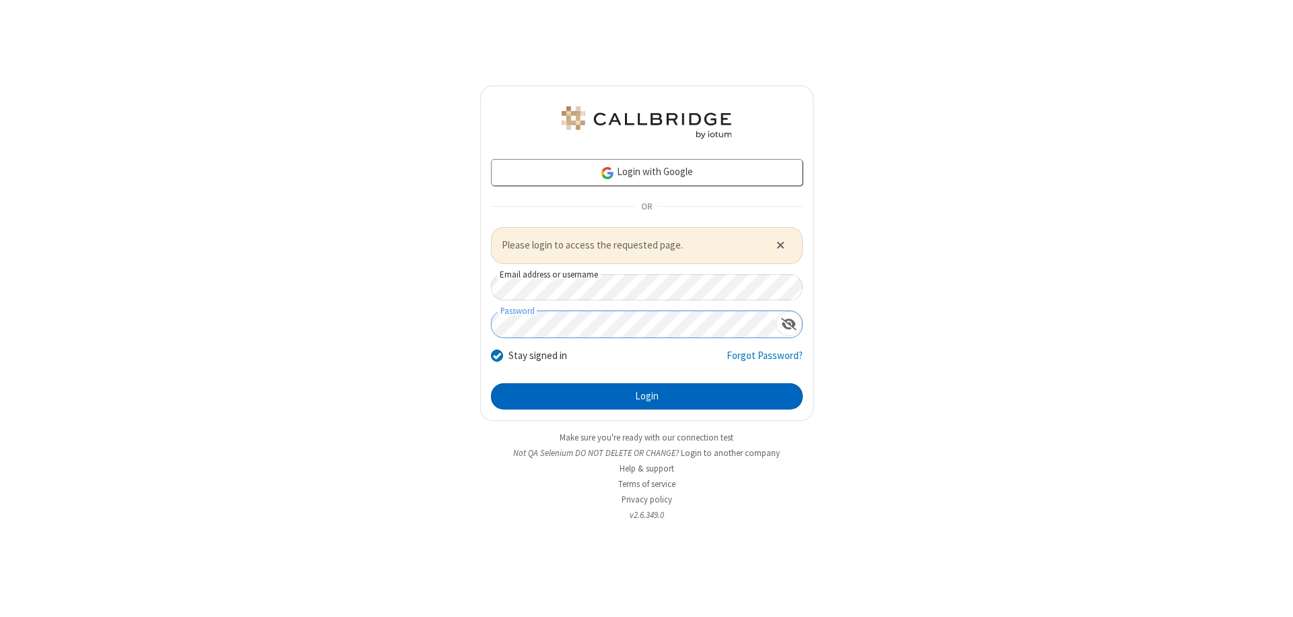
click at [647, 396] on button "Login" at bounding box center [647, 396] width 312 height 27
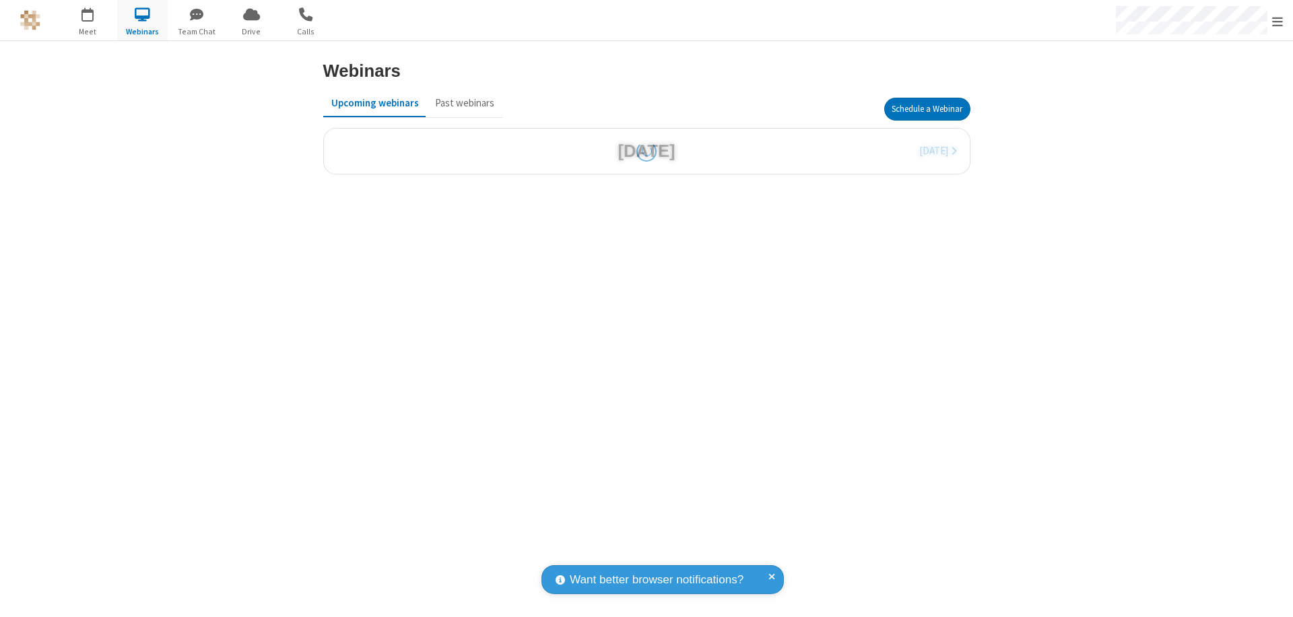
click at [927, 109] on button "Schedule a Webinar" at bounding box center [927, 109] width 86 height 23
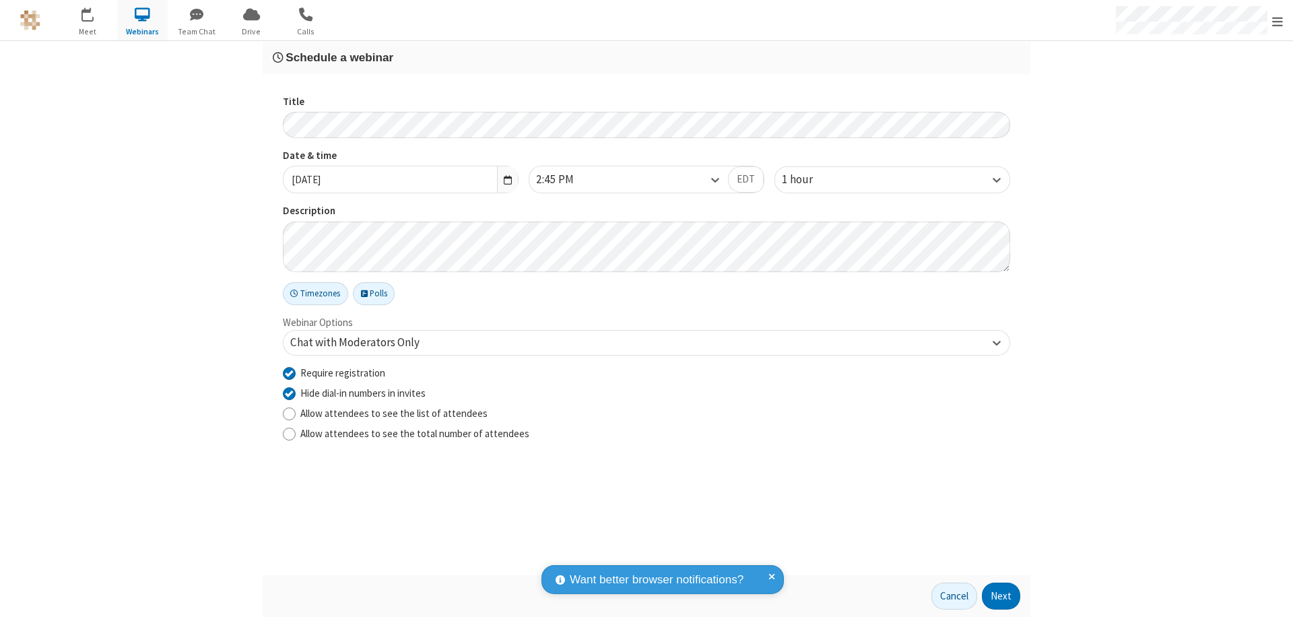
click at [289, 372] on input "Require registration" at bounding box center [289, 373] width 13 height 14
checkbox input "false"
click at [1002, 596] on button "Next" at bounding box center [1001, 596] width 38 height 27
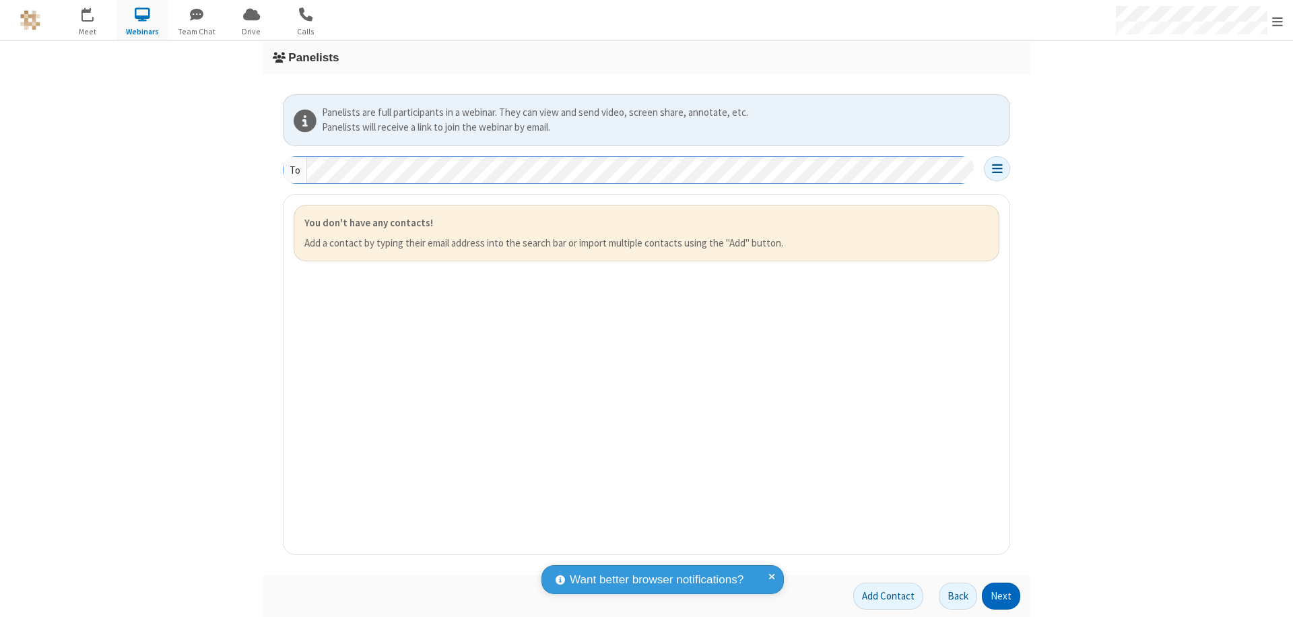
click at [1002, 596] on button "Next" at bounding box center [1001, 596] width 38 height 27
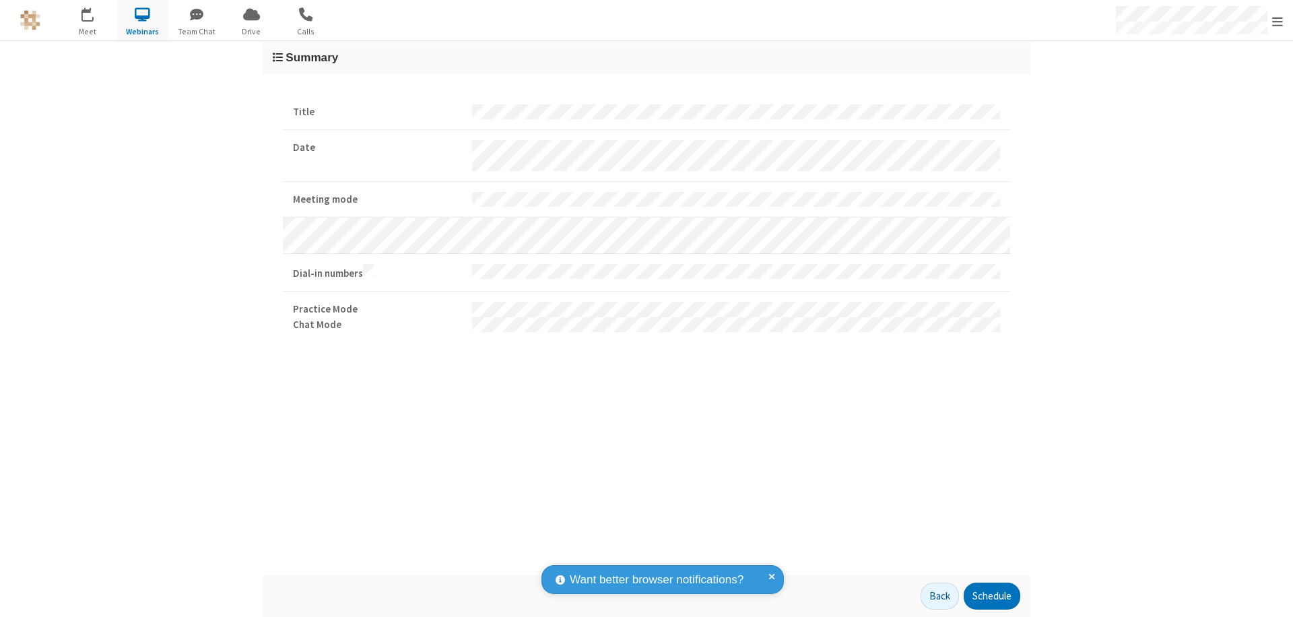
click at [991, 596] on button "Schedule" at bounding box center [992, 596] width 57 height 27
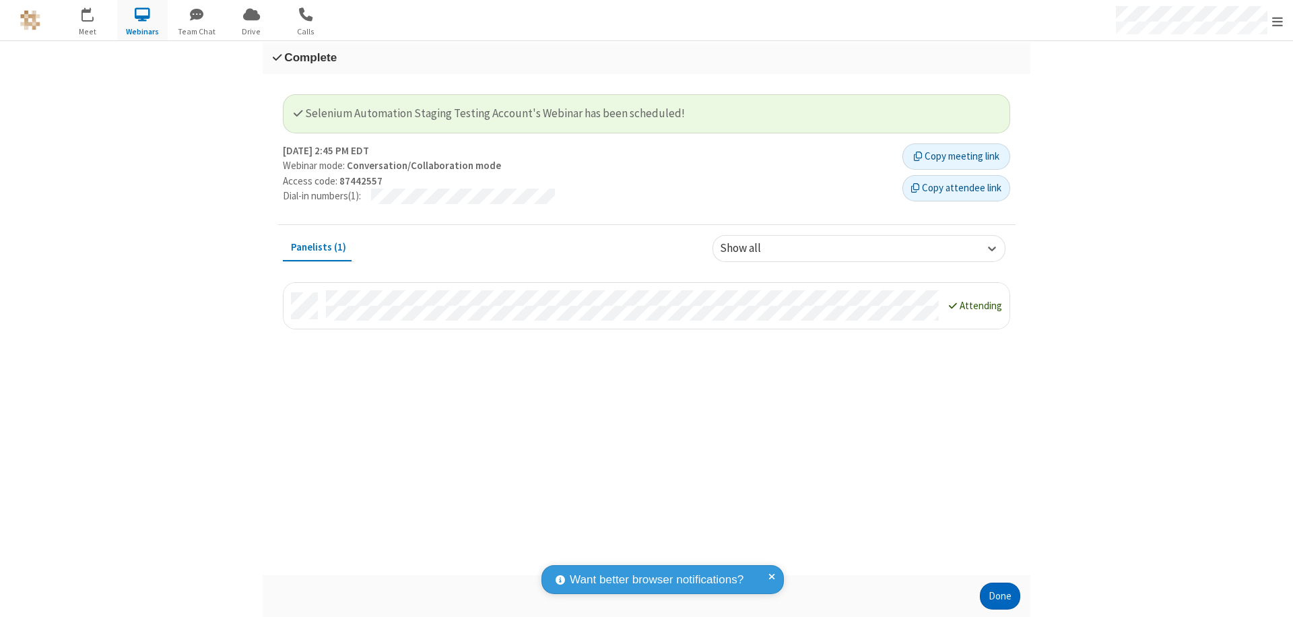
click at [1000, 596] on button "Done" at bounding box center [1000, 596] width 40 height 27
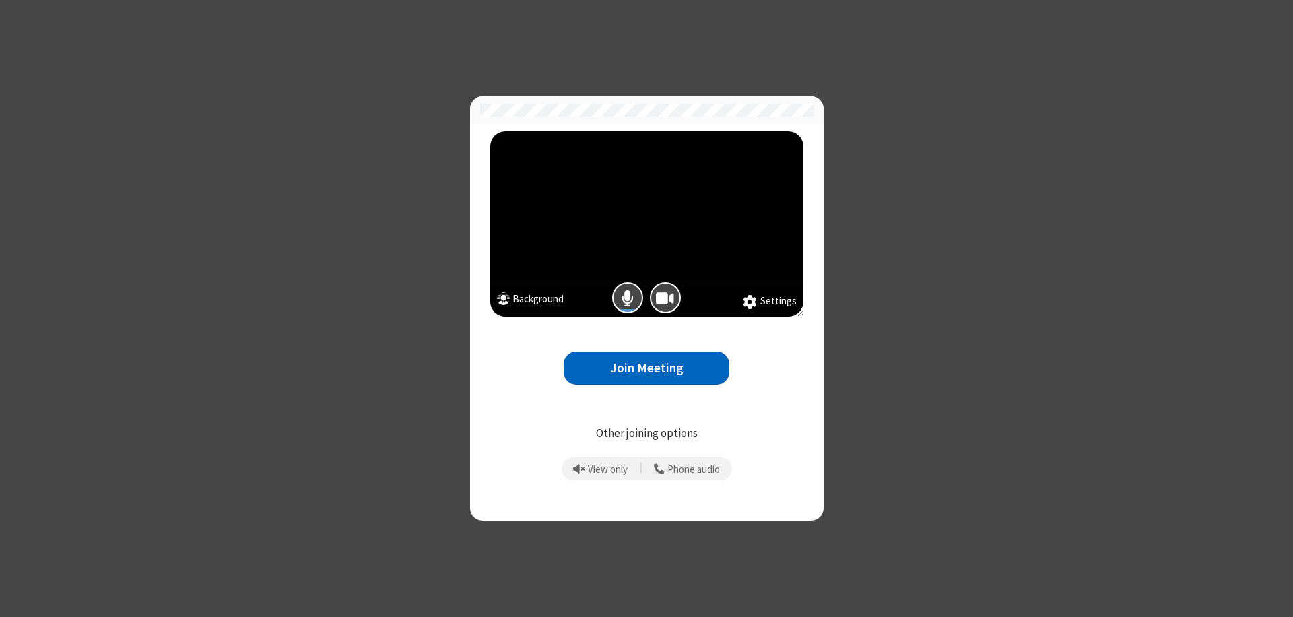
click at [647, 368] on button "Join Meeting" at bounding box center [647, 368] width 166 height 33
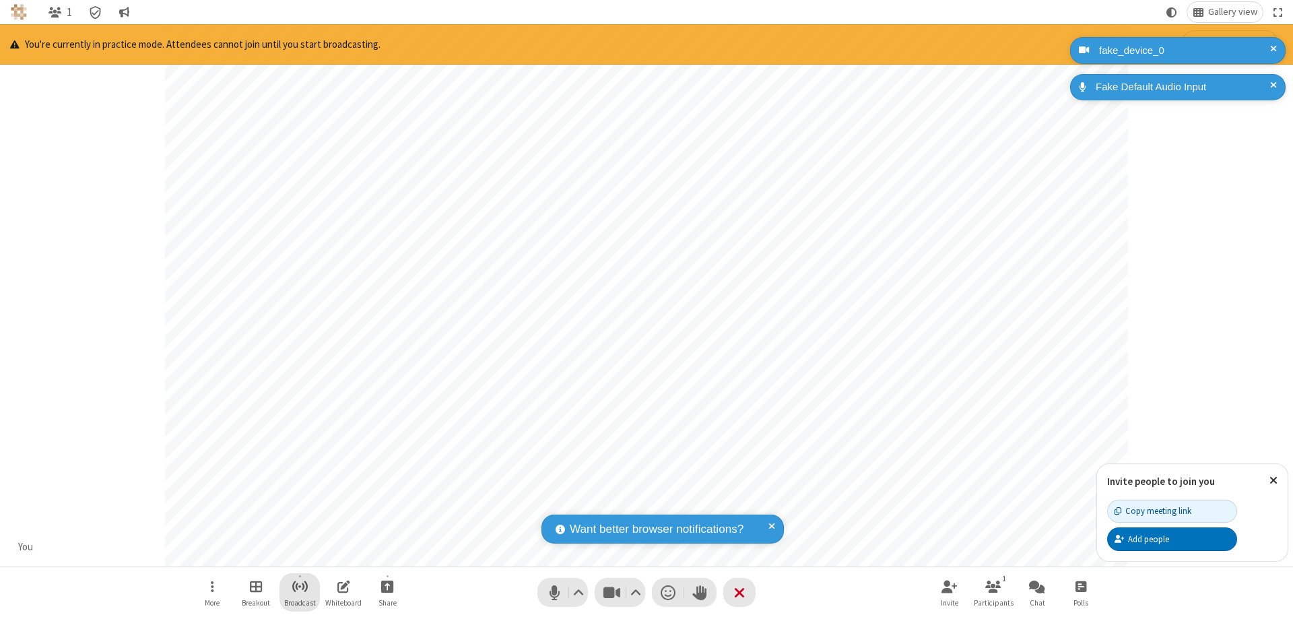
click at [299, 586] on span "Start broadcast" at bounding box center [300, 586] width 17 height 17
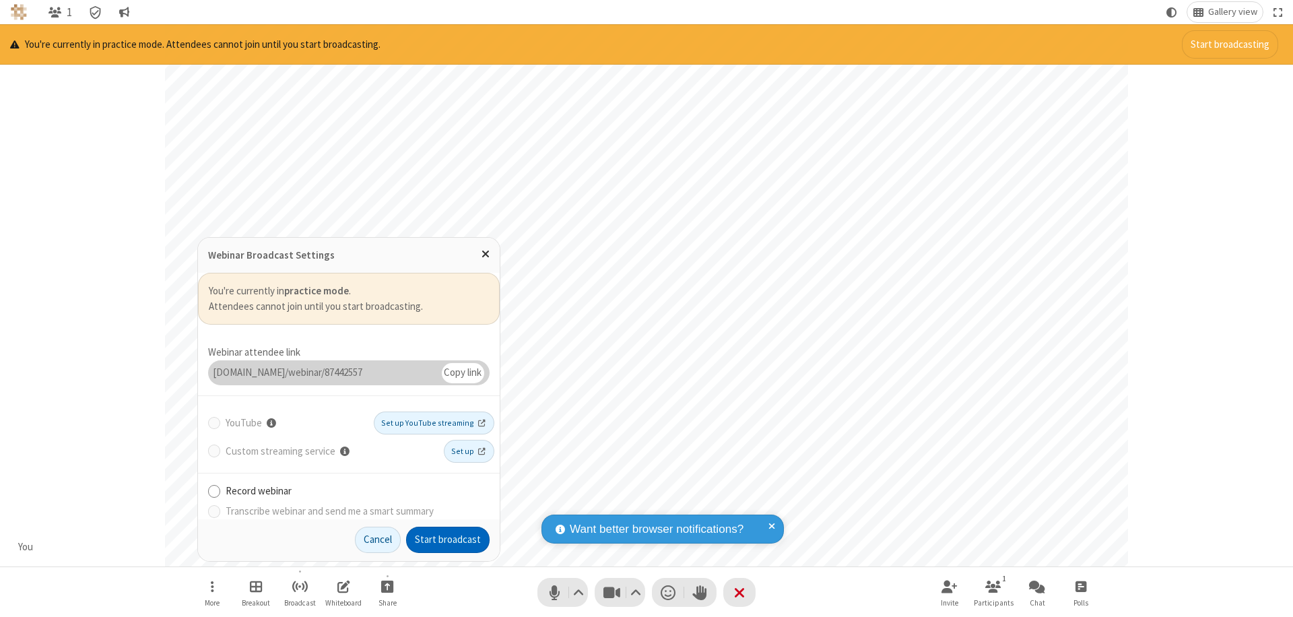
click at [448, 540] on button "Start broadcast" at bounding box center [448, 540] width 84 height 27
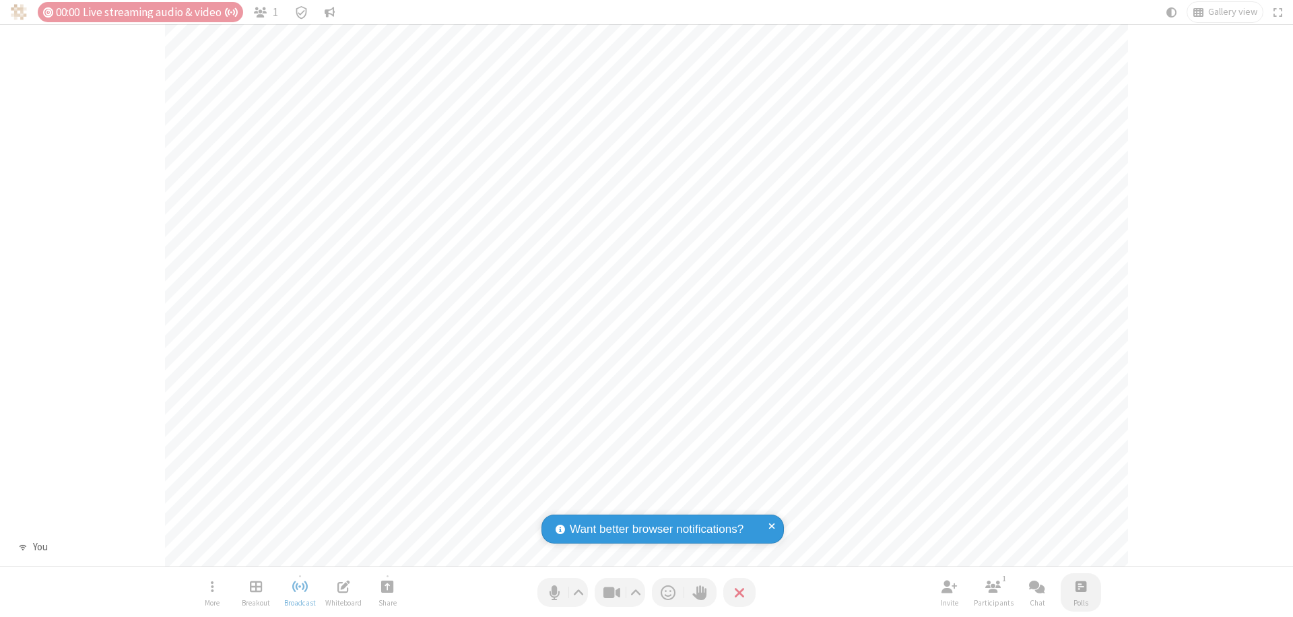
click at [1080, 586] on span "Open poll" at bounding box center [1081, 586] width 11 height 17
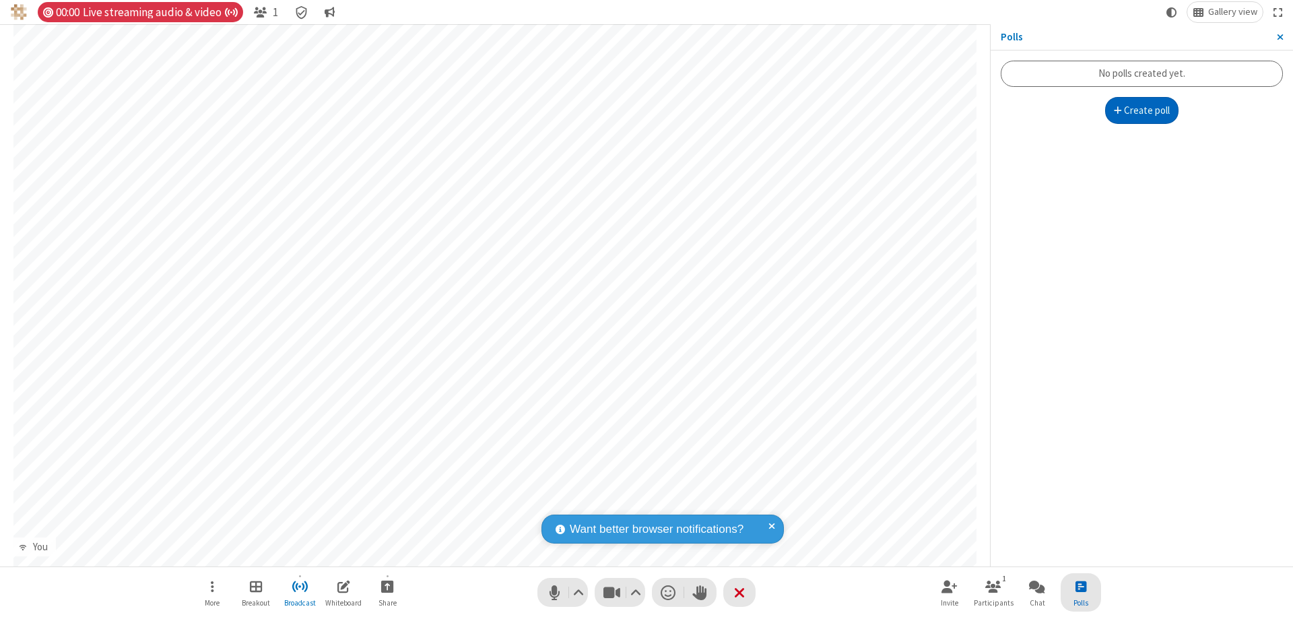
click at [1142, 110] on button "Create poll" at bounding box center [1142, 110] width 74 height 27
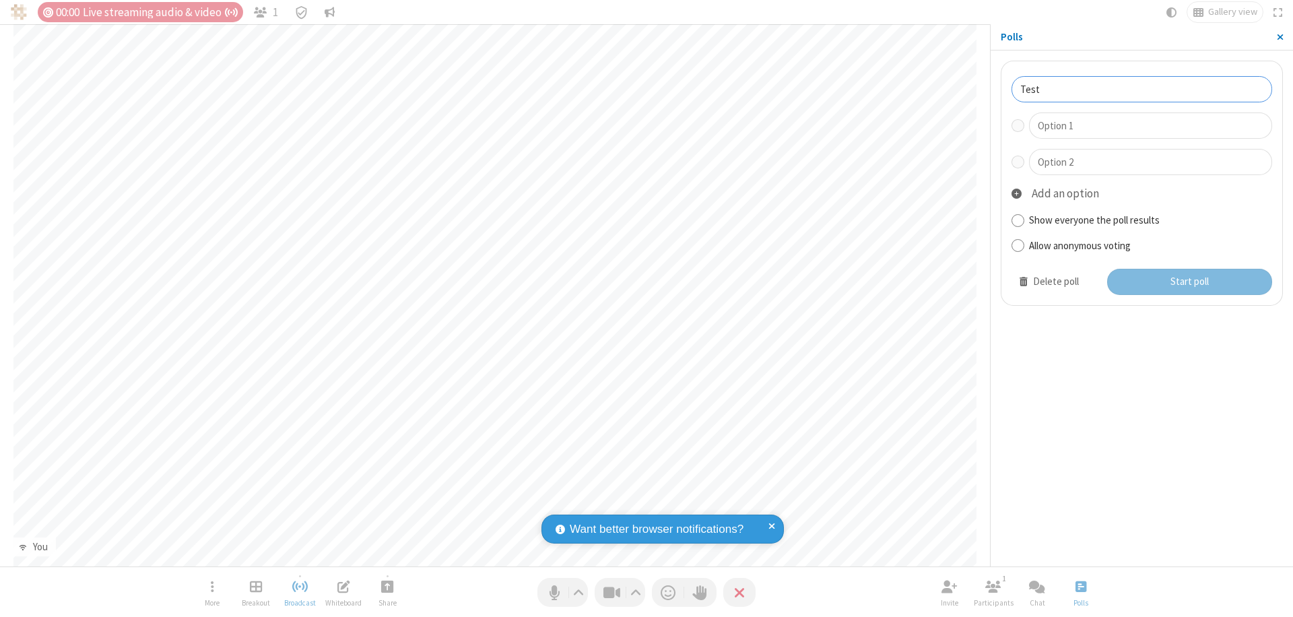
type input "Test"
type input "Yes"
type input "No"
click at [1189, 282] on button "Start poll" at bounding box center [1190, 282] width 166 height 27
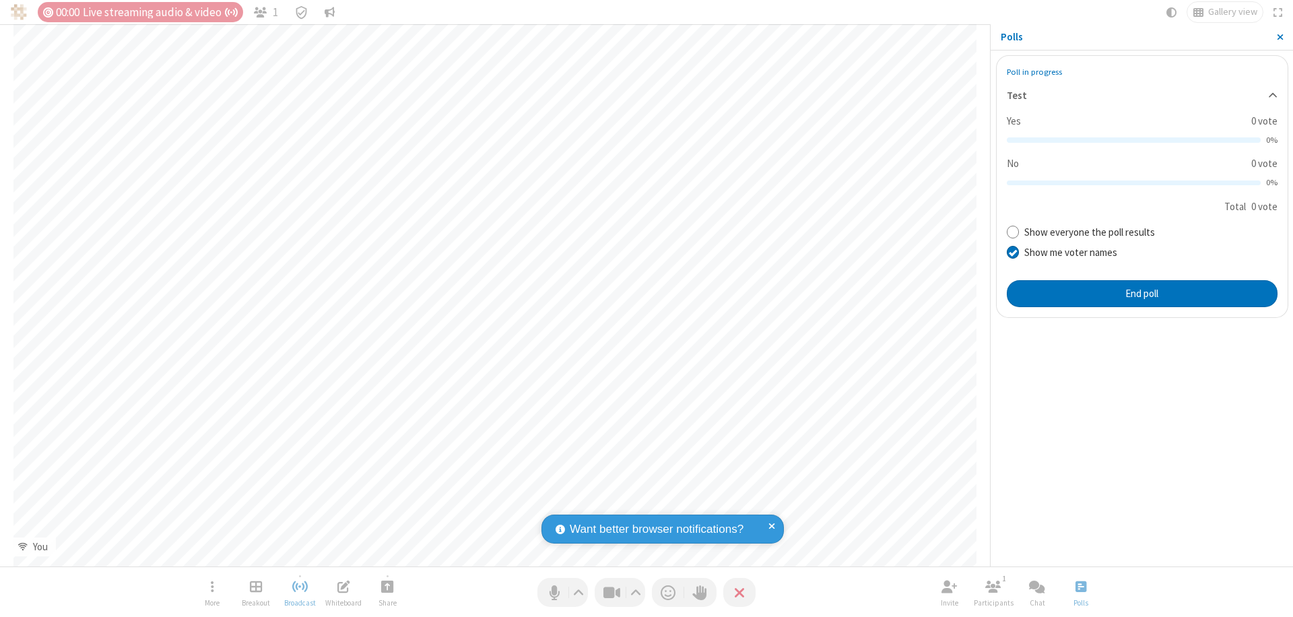
click at [1280, 37] on span "Close sidebar" at bounding box center [1280, 37] width 7 height 11
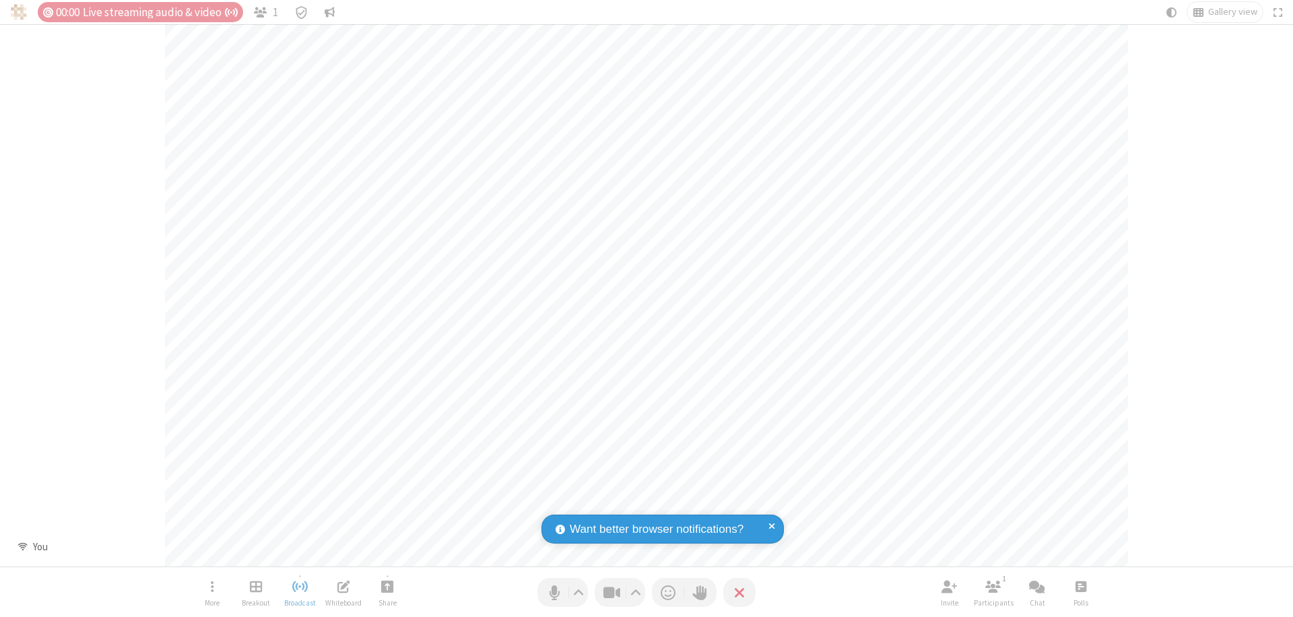
click at [1080, 586] on span "Open poll" at bounding box center [1081, 586] width 11 height 17
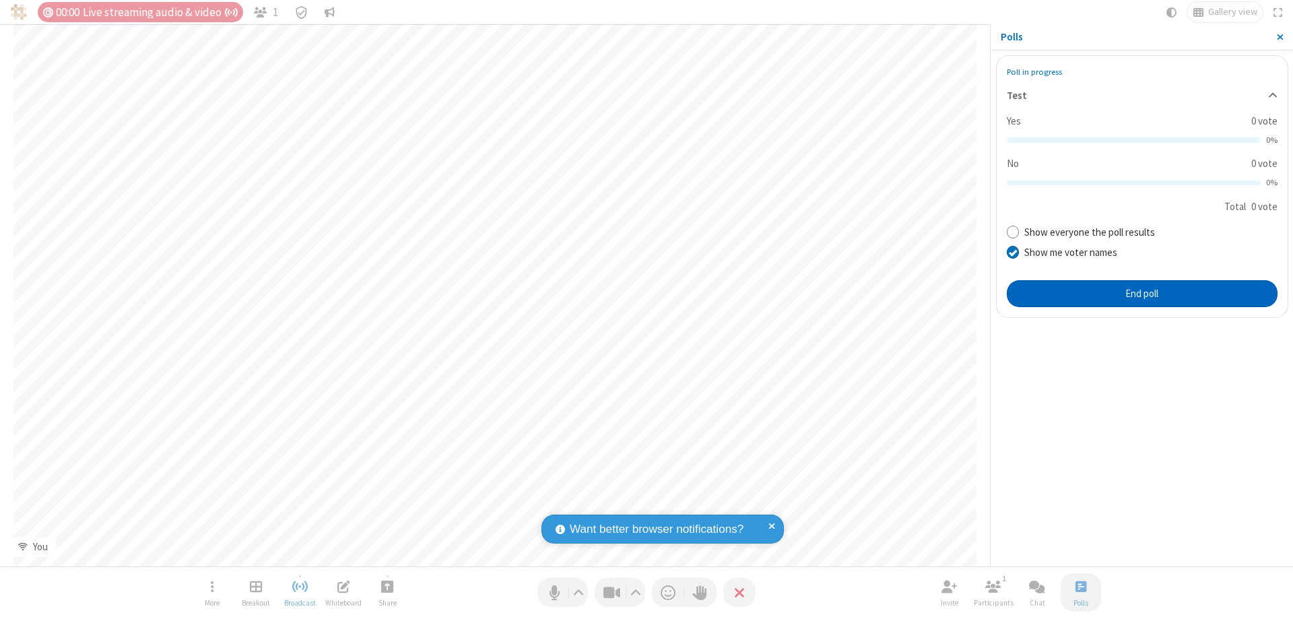
click at [1142, 293] on button "End poll" at bounding box center [1142, 293] width 271 height 27
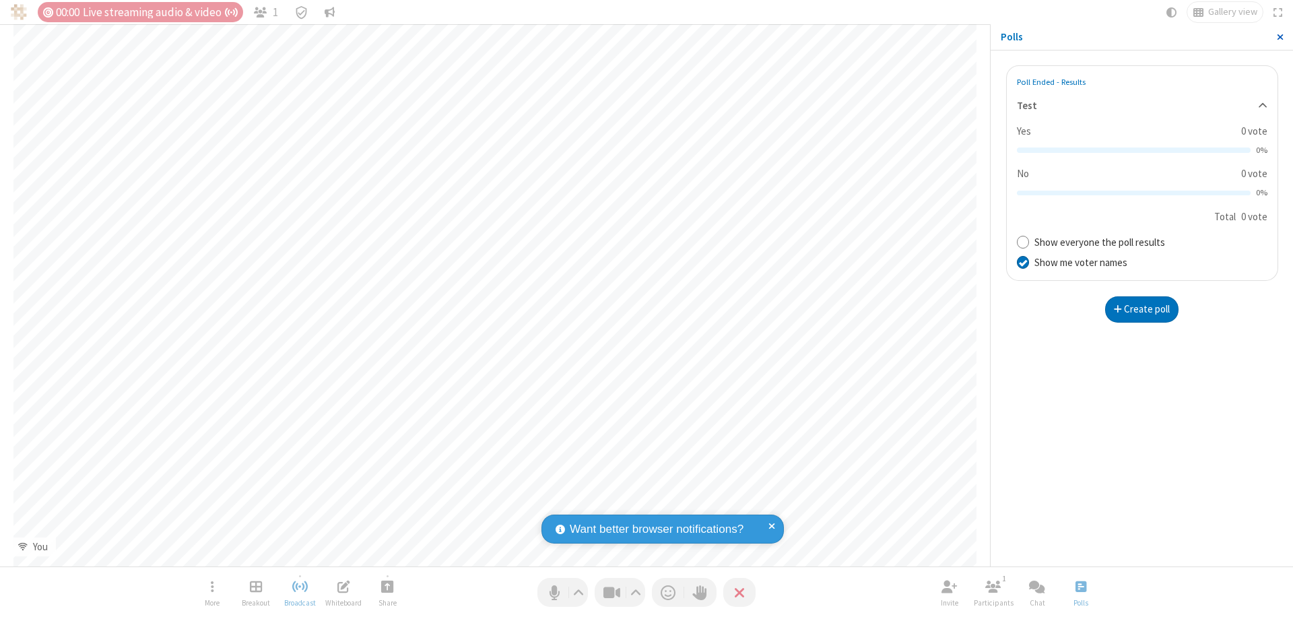
click at [1280, 37] on span "Close sidebar" at bounding box center [1280, 37] width 7 height 11
click at [1080, 586] on span "Open poll" at bounding box center [1081, 586] width 11 height 17
